Goal: Use online tool/utility: Utilize a website feature to perform a specific function

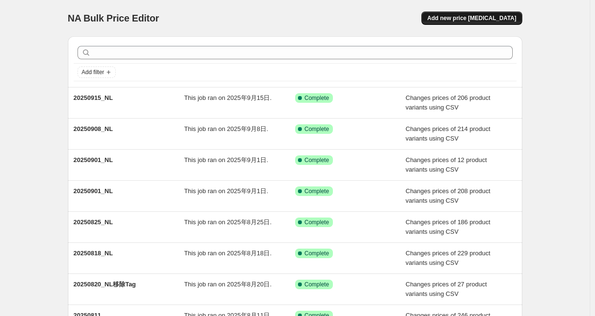
click at [467, 21] on span "Add new price [MEDICAL_DATA]" at bounding box center [471, 18] width 89 height 8
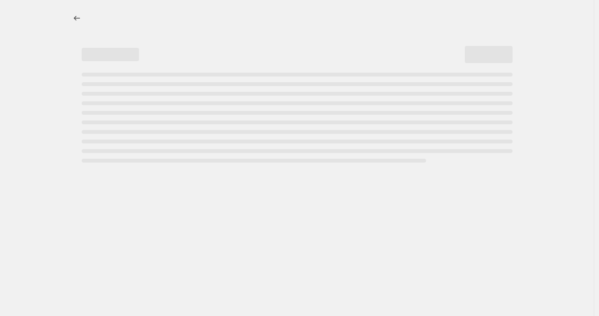
select select "percentage"
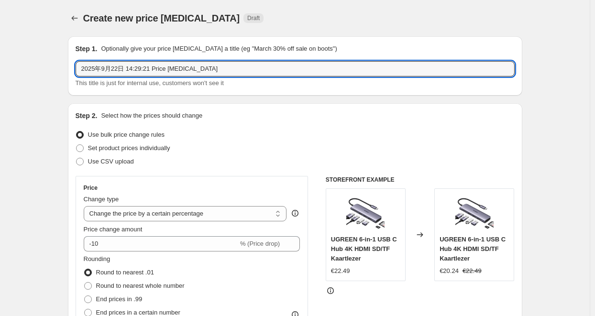
drag, startPoint x: 207, startPoint y: 65, endPoint x: 54, endPoint y: 66, distance: 152.0
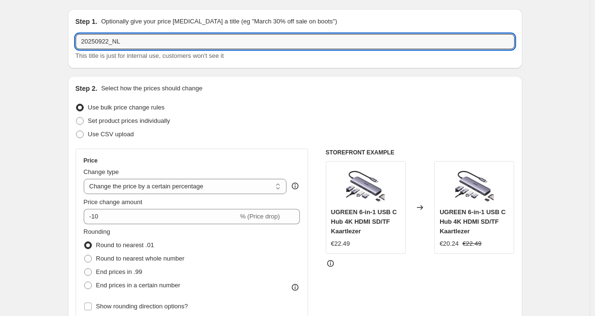
scroll to position [30, 0]
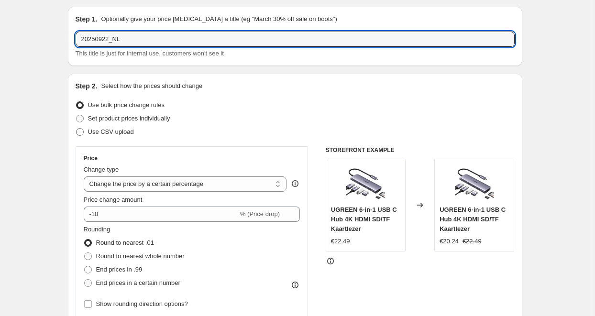
type input "20250922_NL"
click at [87, 131] on label "Use CSV upload" at bounding box center [105, 131] width 58 height 13
click at [76, 129] on input "Use CSV upload" at bounding box center [76, 128] width 0 height 0
radio input "true"
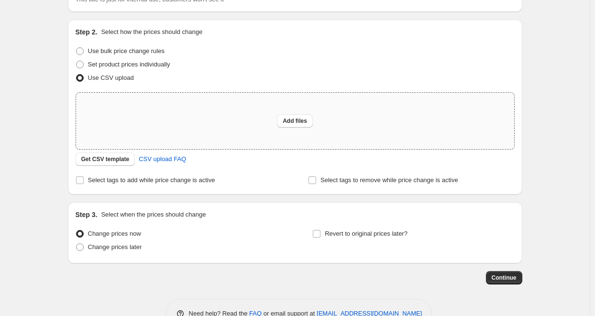
scroll to position [86, 0]
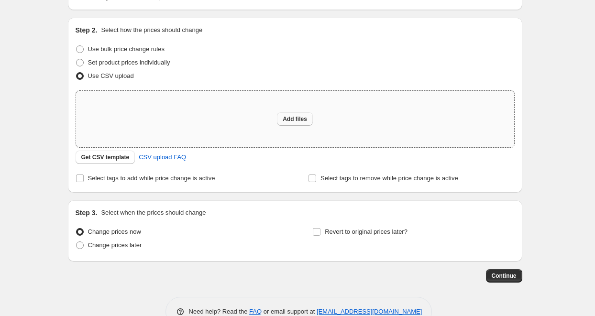
click at [289, 117] on span "Add files" at bounding box center [295, 119] width 24 height 8
type input "C:\fakepath\20250922_NL.csv"
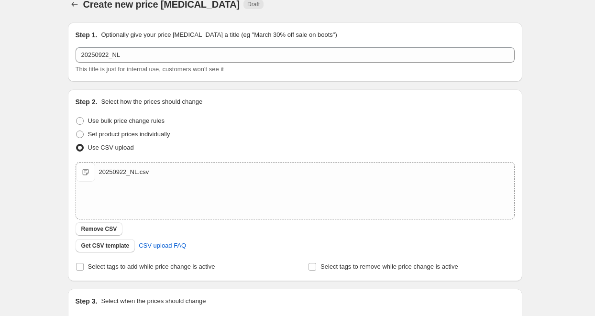
scroll to position [126, 0]
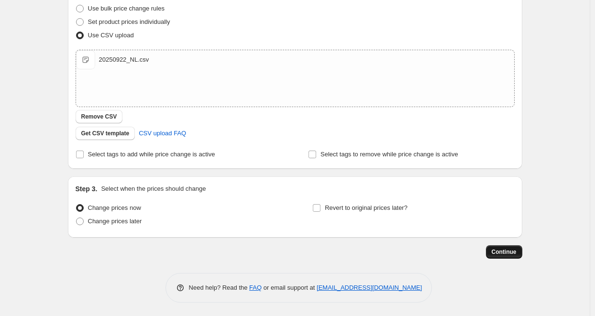
click at [507, 252] on span "Continue" at bounding box center [503, 252] width 25 height 8
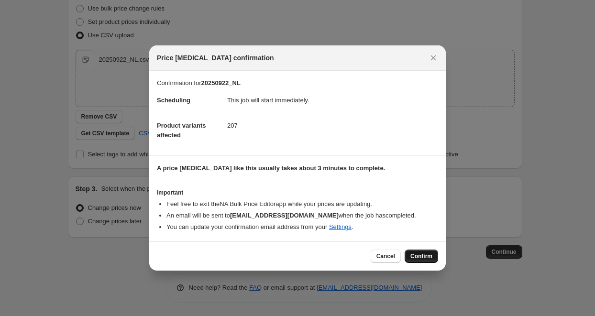
click at [423, 255] on span "Confirm" at bounding box center [421, 256] width 22 height 8
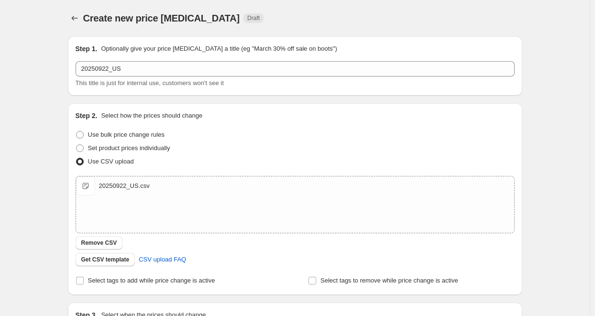
scroll to position [115, 0]
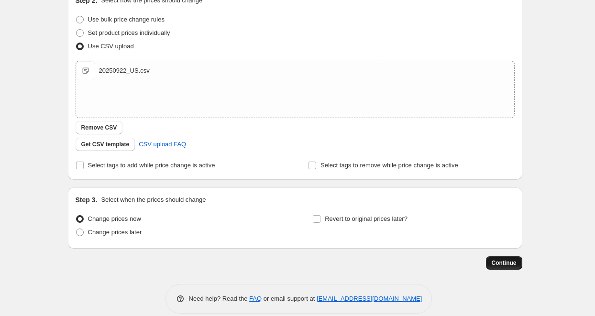
click at [511, 265] on span "Continue" at bounding box center [503, 263] width 25 height 8
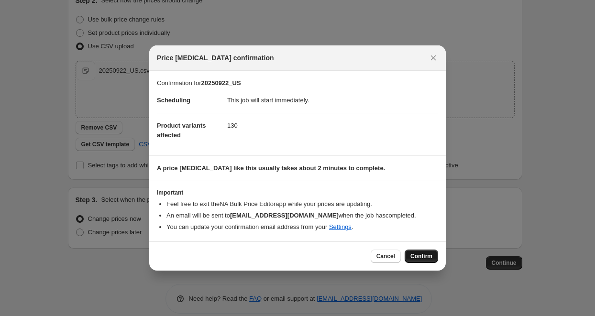
click at [422, 255] on span "Confirm" at bounding box center [421, 256] width 22 height 8
